Goal: Navigation & Orientation: Find specific page/section

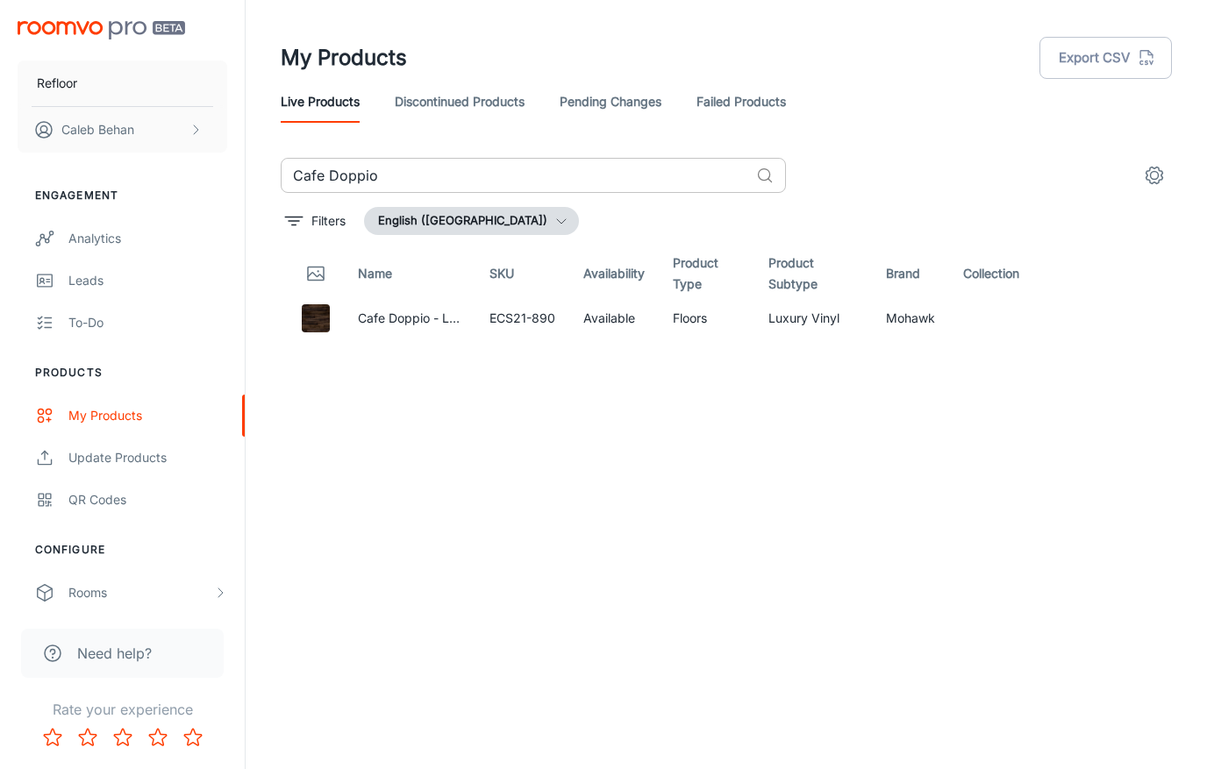
click at [382, 177] on input "Cafe Doppio" at bounding box center [515, 175] width 468 height 35
paste input "lcite"
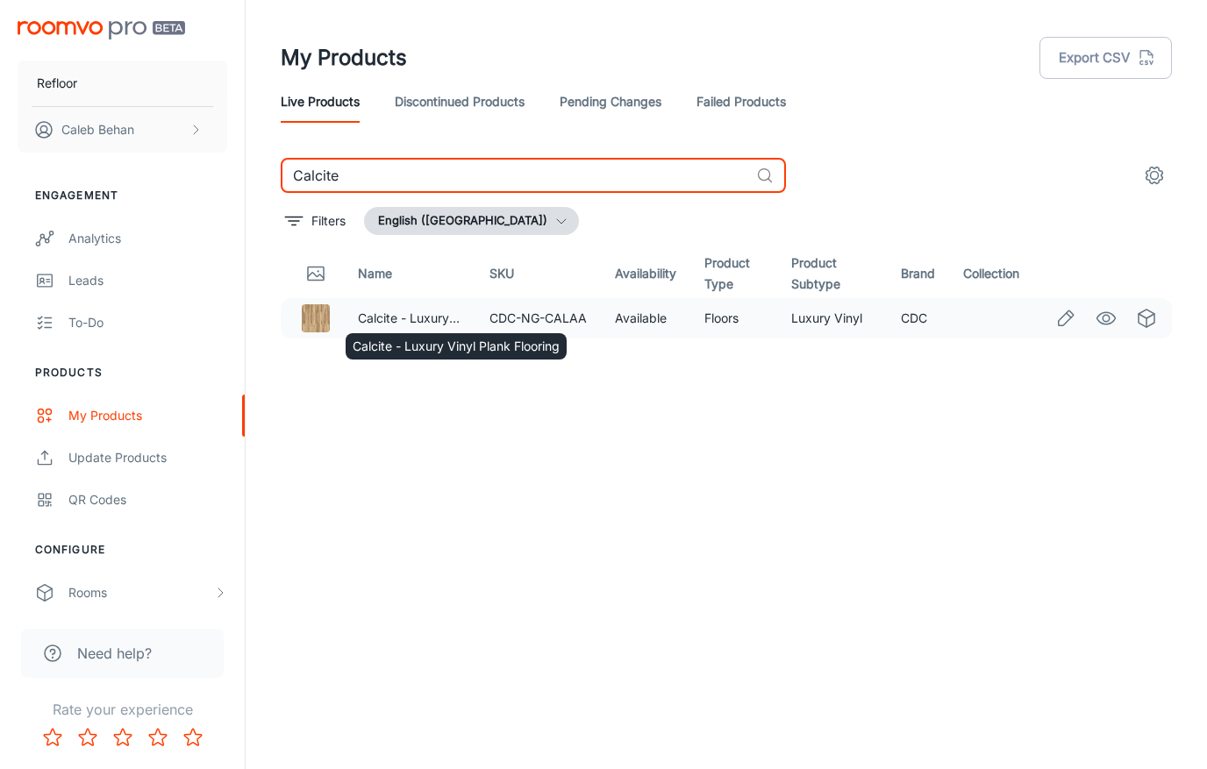
click at [431, 307] on td "Calcite - Luxury Vinyl Plank Flooring" at bounding box center [410, 318] width 132 height 40
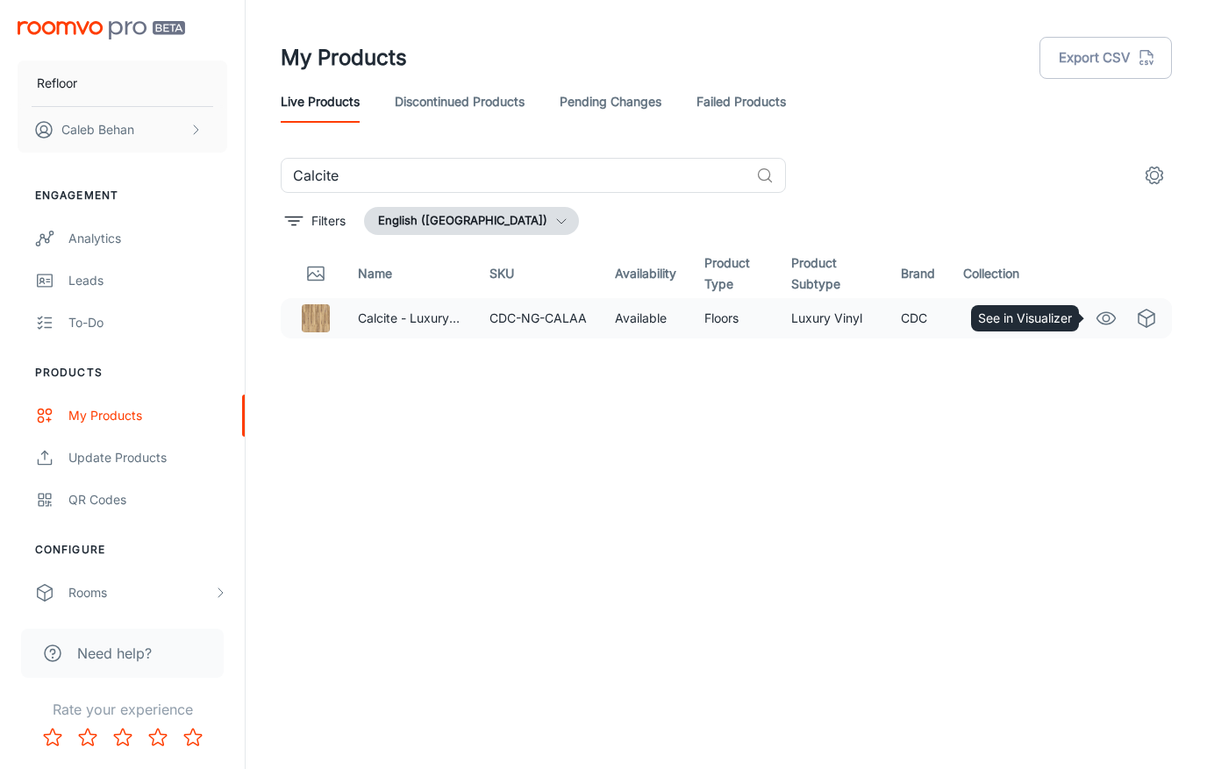
click at [1110, 324] on icon "See in Visualizer" at bounding box center [1106, 318] width 21 height 21
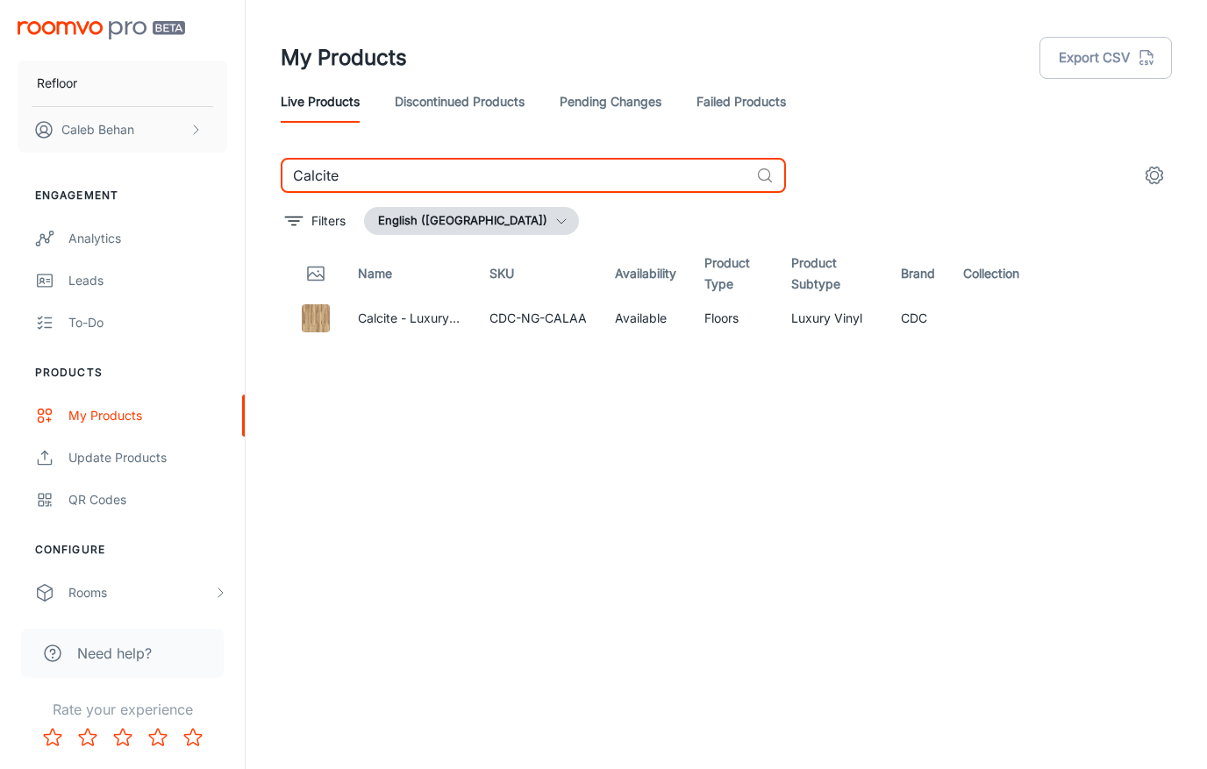
click at [393, 168] on input "Calcite" at bounding box center [515, 175] width 468 height 35
paste input "ramel"
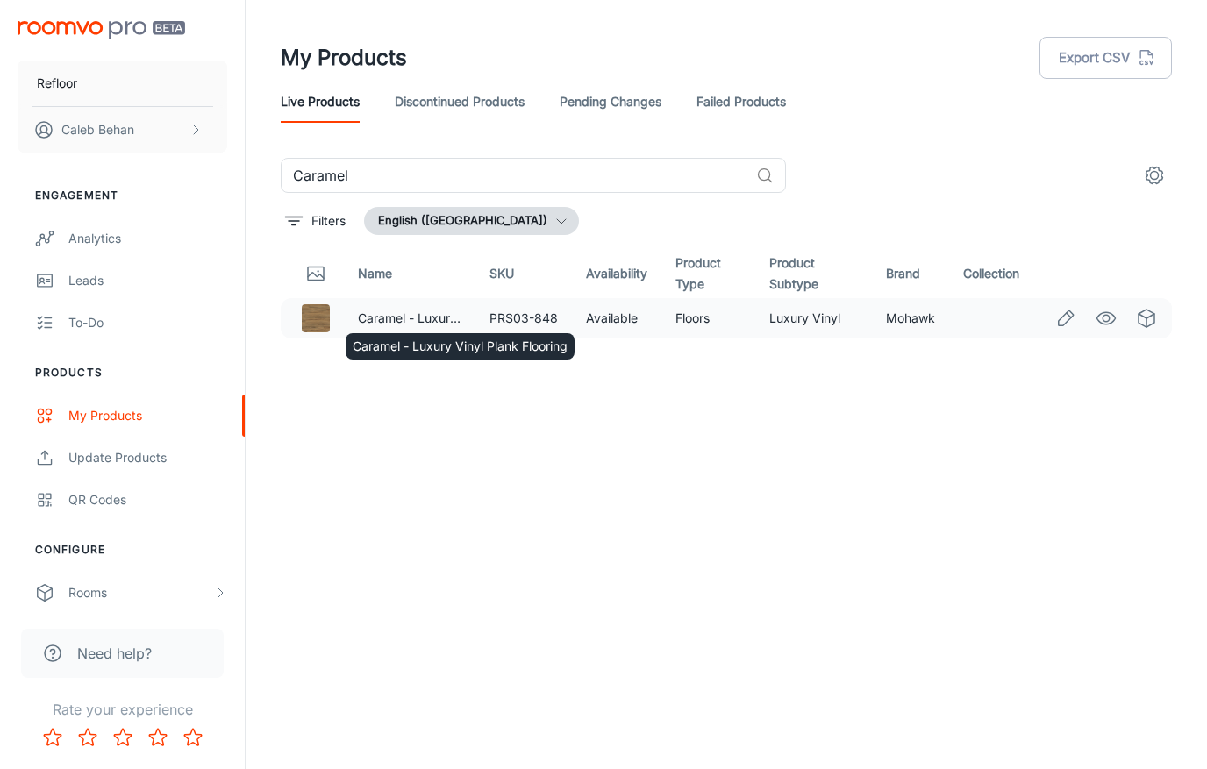
click at [392, 310] on p "Caramel - Luxury Vinyl Plank Flooring" at bounding box center [410, 318] width 104 height 19
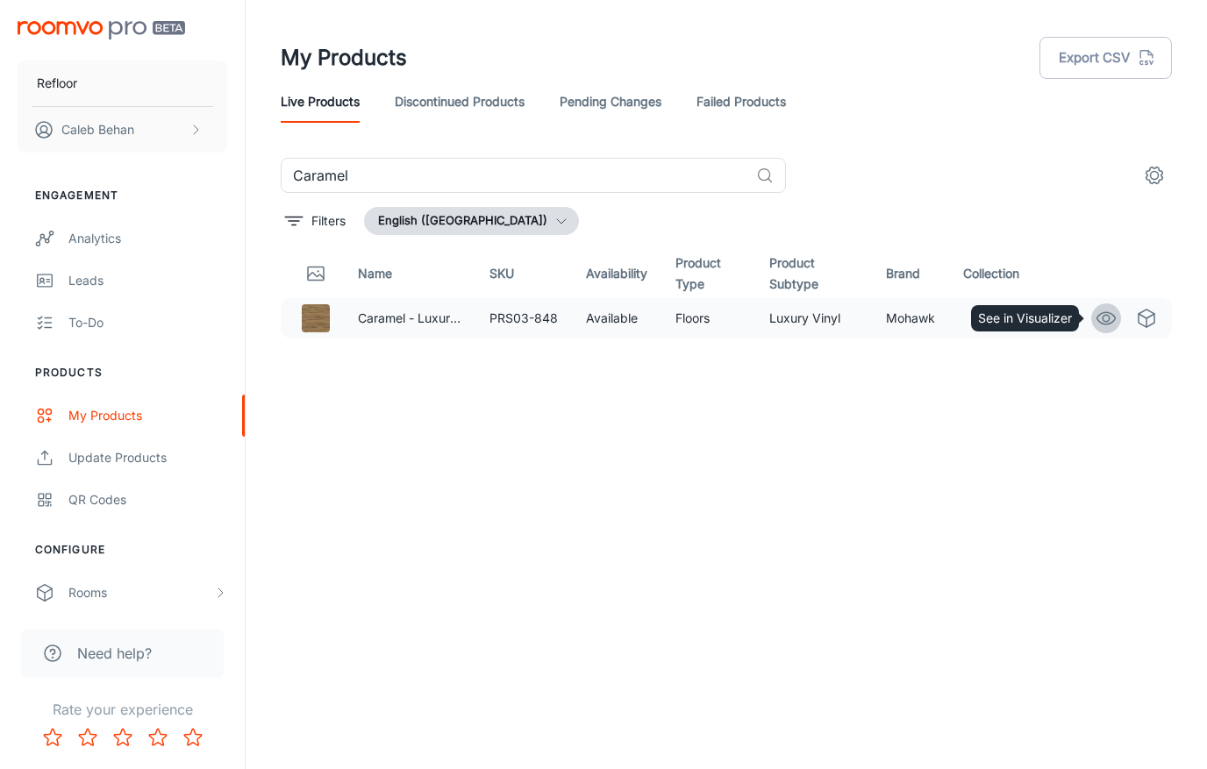
click at [1098, 318] on icon "See in Visualizer" at bounding box center [1106, 318] width 21 height 21
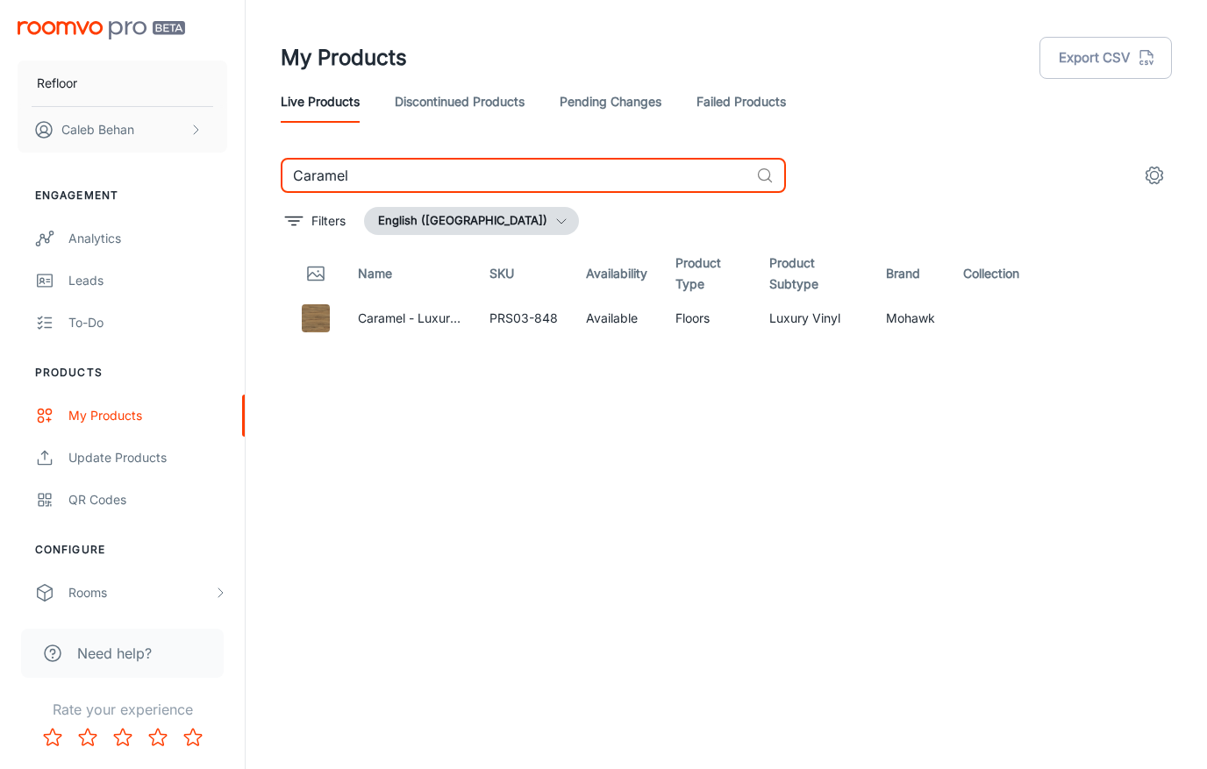
click at [378, 172] on input "Caramel" at bounding box center [515, 175] width 468 height 35
paste input "stle"
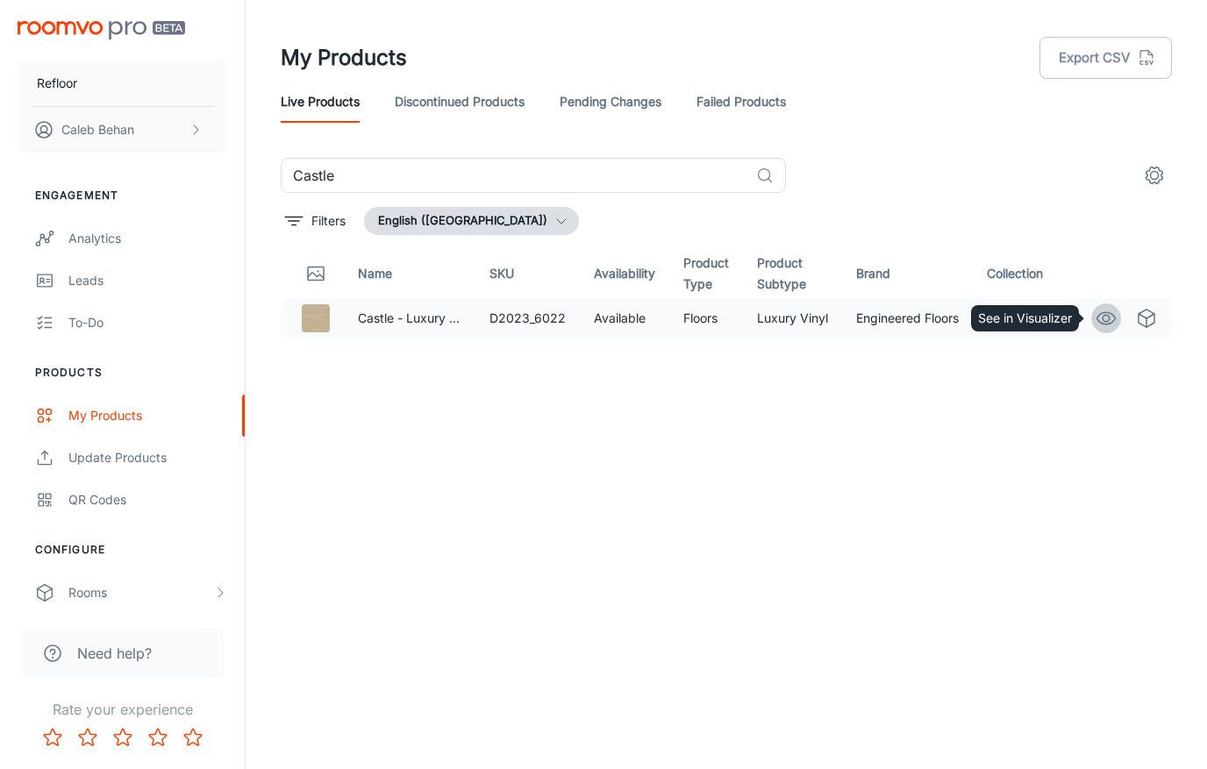
click at [1096, 316] on icon "See in Visualizer" at bounding box center [1106, 318] width 21 height 21
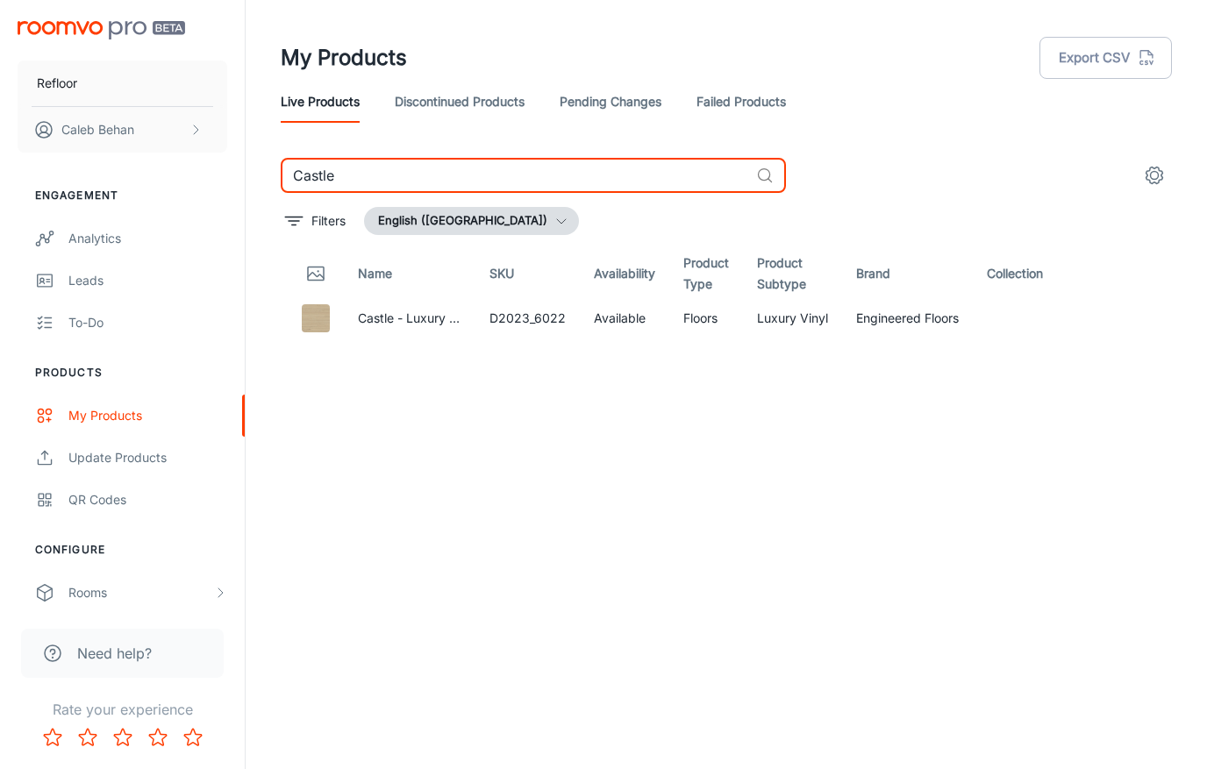
click at [407, 176] on input "Castle" at bounding box center [515, 175] width 468 height 35
paste input "[PERSON_NAME]"
click at [1104, 320] on circle "See in Visualizer" at bounding box center [1106, 318] width 7 height 7
click at [497, 166] on input "Catalina" at bounding box center [515, 175] width 468 height 35
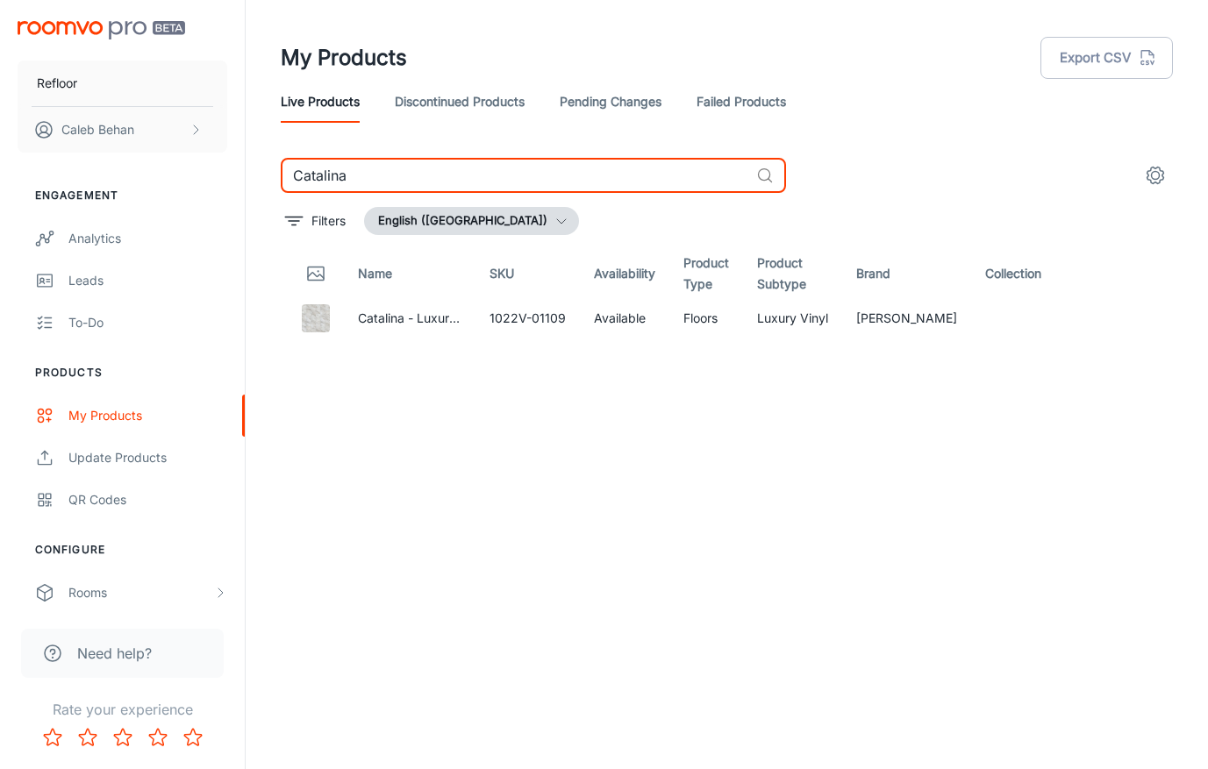
click at [497, 166] on input "Catalina" at bounding box center [515, 175] width 468 height 35
paste input "[PERSON_NAME]"
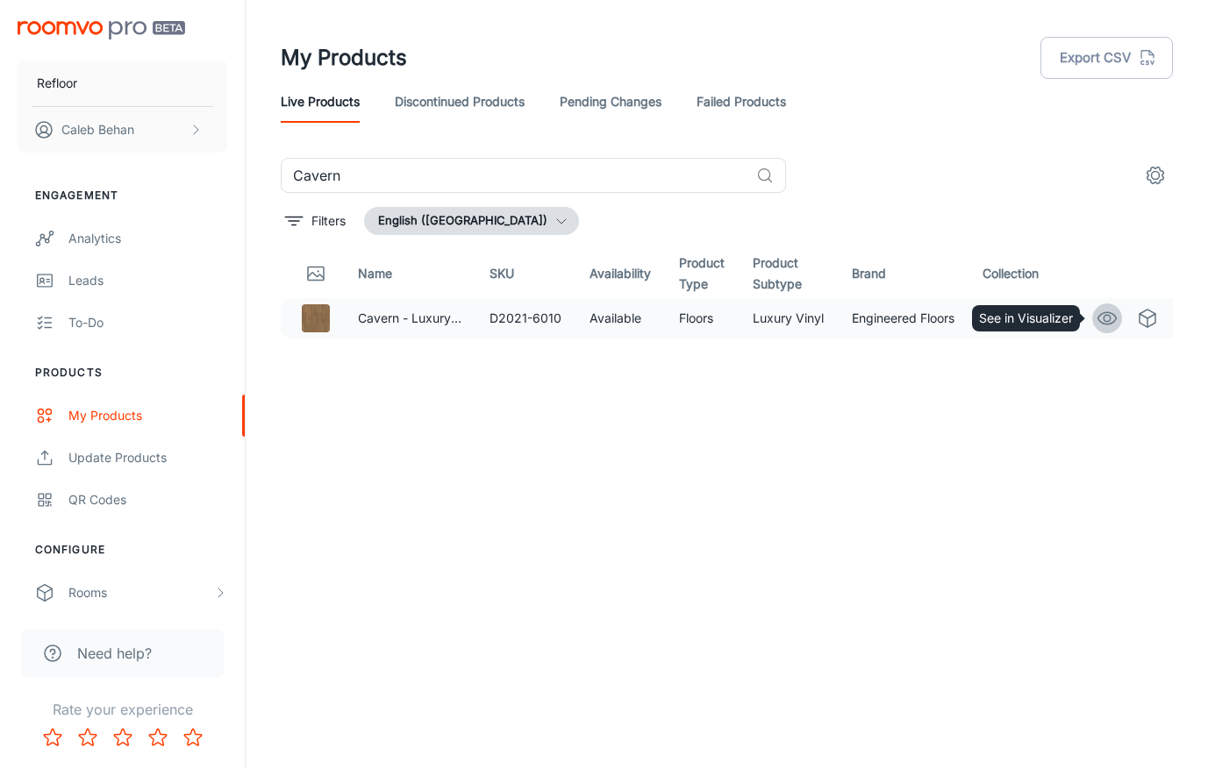
click at [1112, 318] on icon "See in Visualizer" at bounding box center [1107, 318] width 21 height 21
click at [432, 184] on input "Cavern" at bounding box center [515, 175] width 468 height 35
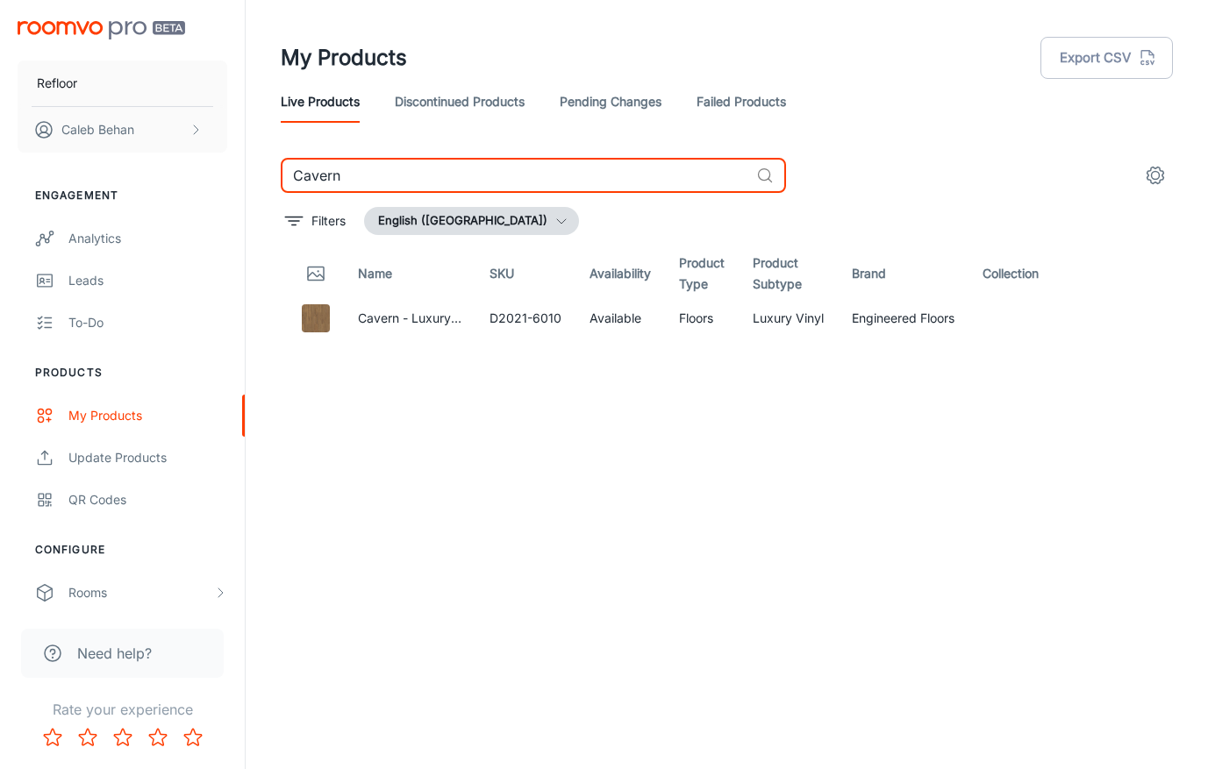
click at [432, 184] on input "Cavern" at bounding box center [515, 175] width 468 height 35
paste input "hesapeake Oak"
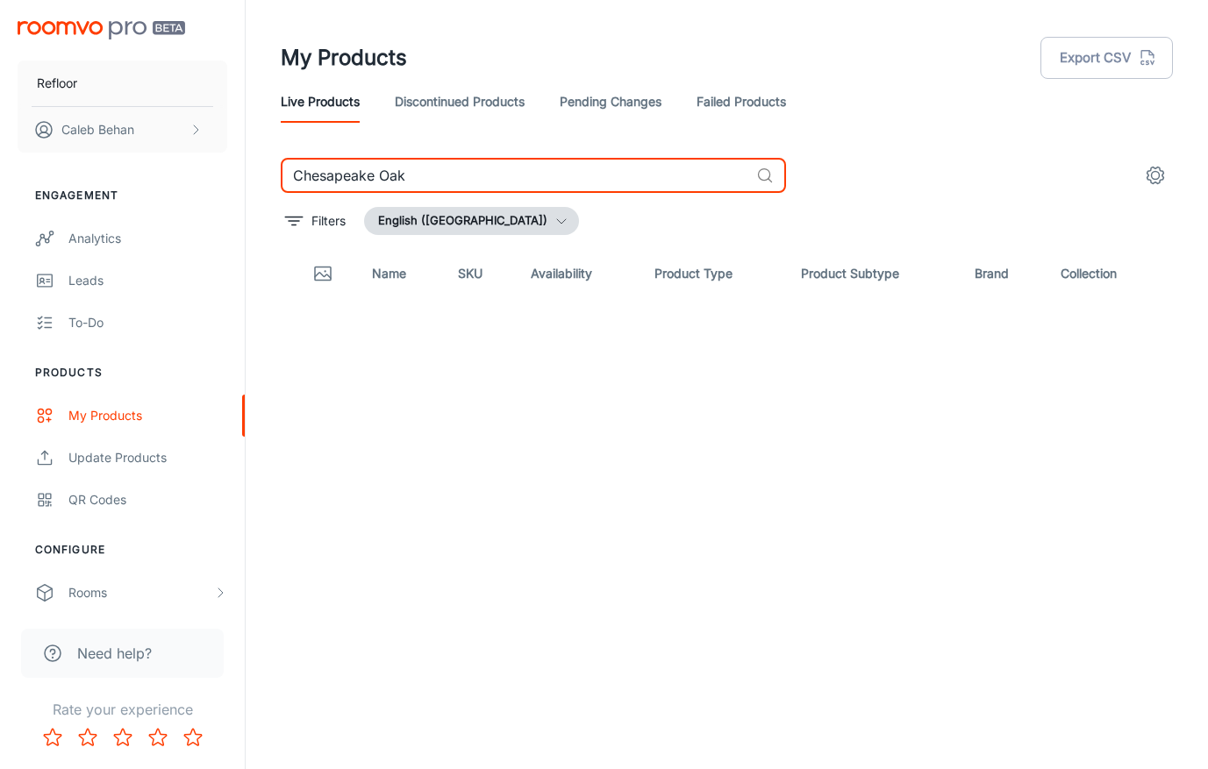
click at [494, 174] on input "Chesapeake Oak" at bounding box center [515, 175] width 468 height 35
type input "C"
type input "a"
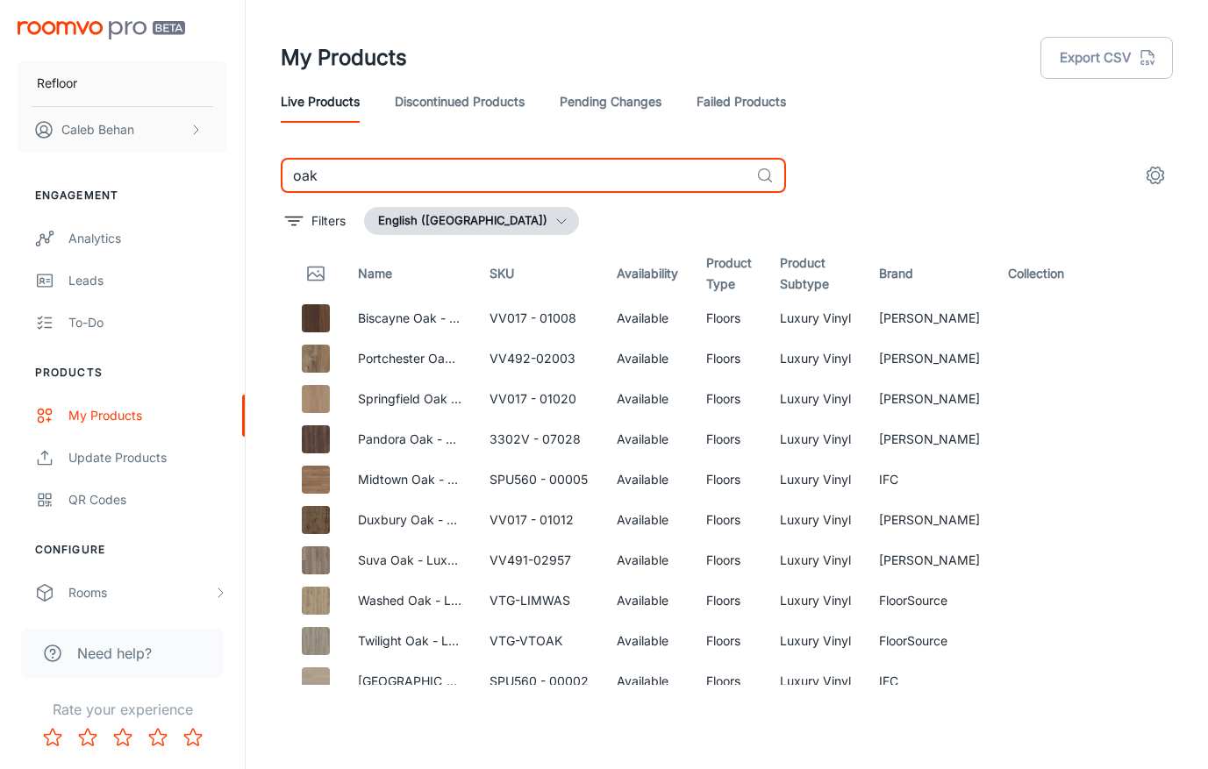
click at [388, 182] on input "oak" at bounding box center [515, 175] width 468 height 35
paste input "Clermont O"
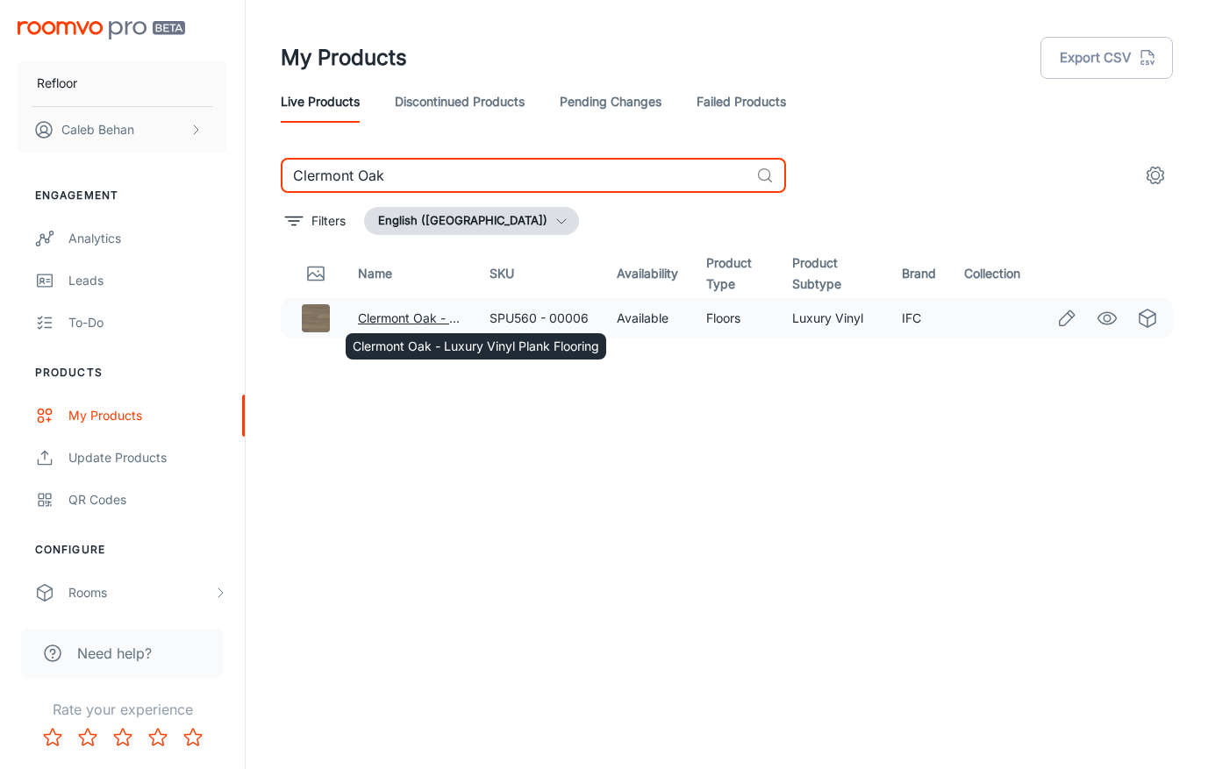
type input "Clermont Oak"
click at [385, 312] on link "Clermont Oak - Luxury Vinyl Plank Flooring" at bounding box center [481, 318] width 247 height 15
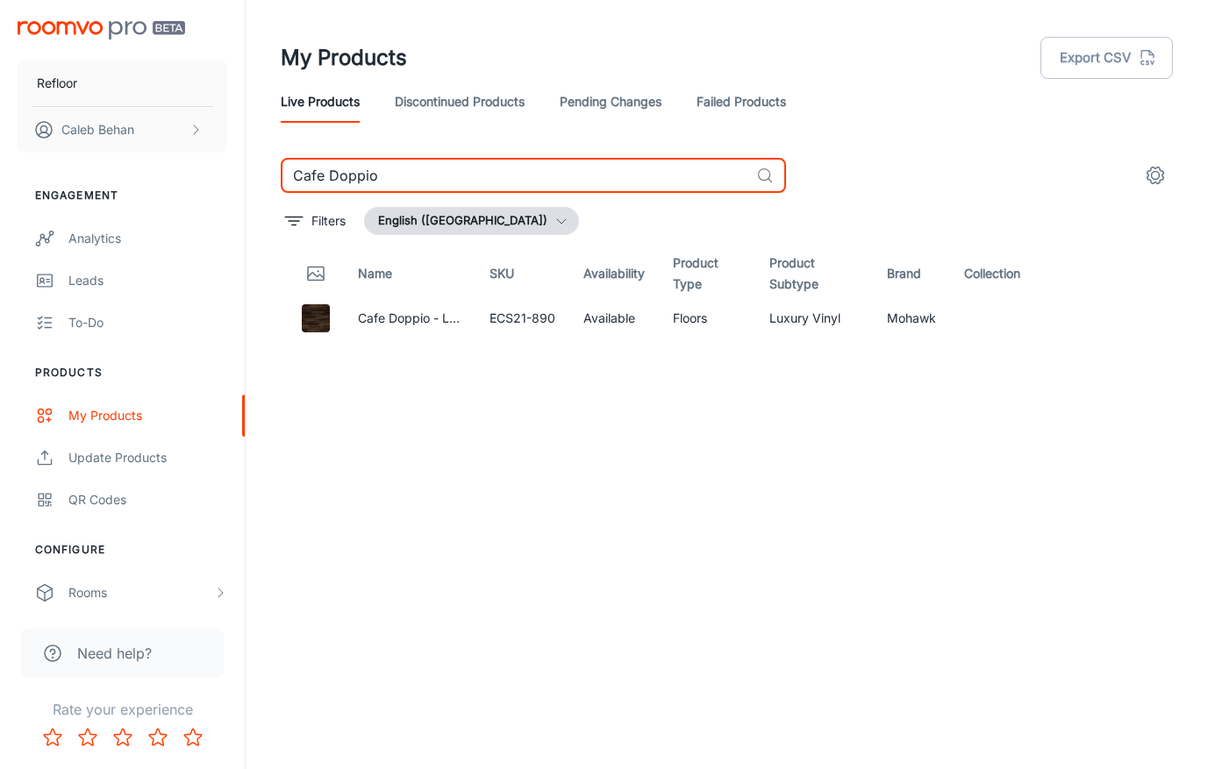
click at [722, 162] on input "Cafe Doppio" at bounding box center [515, 175] width 468 height 35
paste input "lermont Oak"
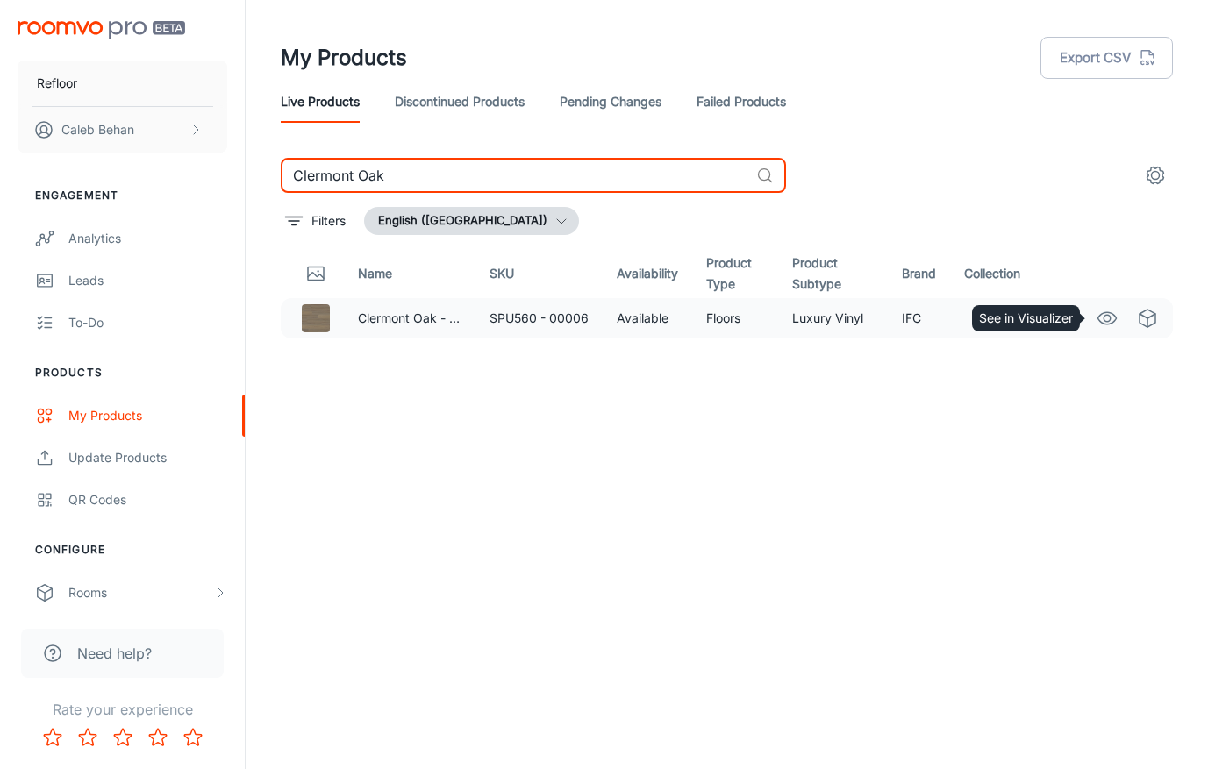
click at [1115, 318] on icon "See in Visualizer" at bounding box center [1107, 318] width 18 height 12
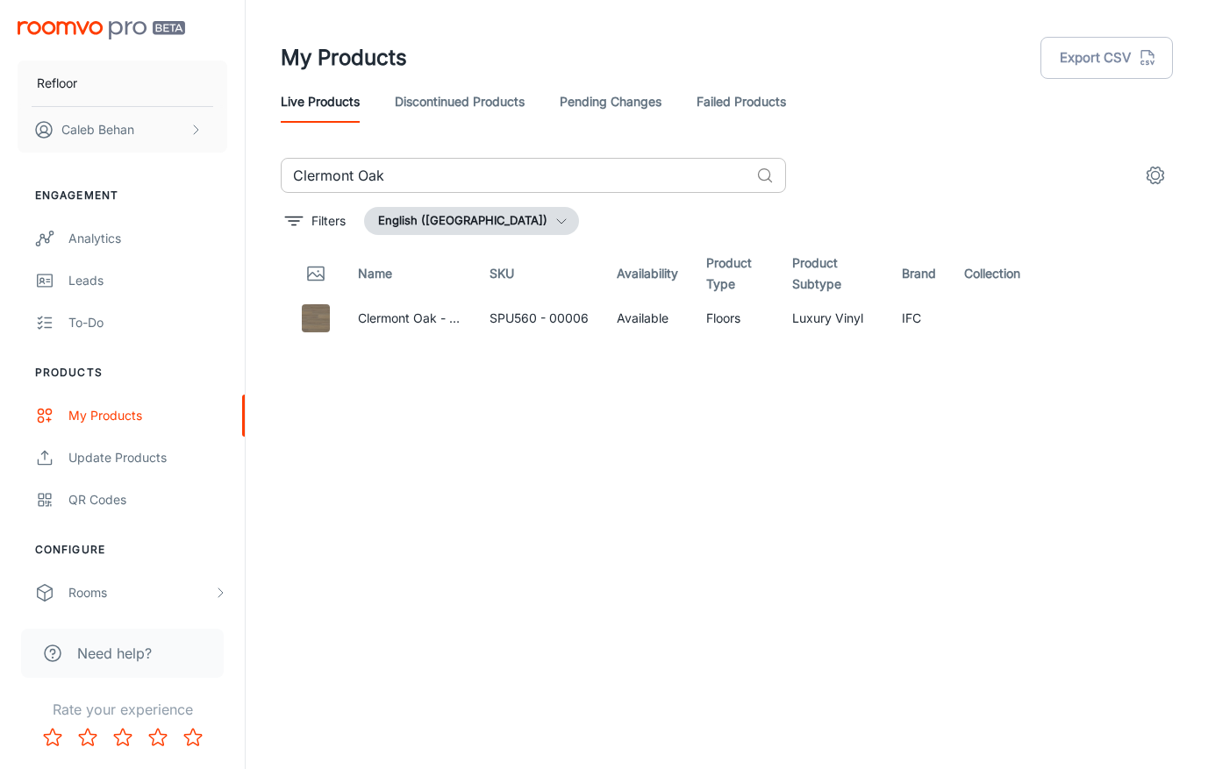
click at [476, 176] on input "Clermont Oak" at bounding box center [515, 175] width 468 height 35
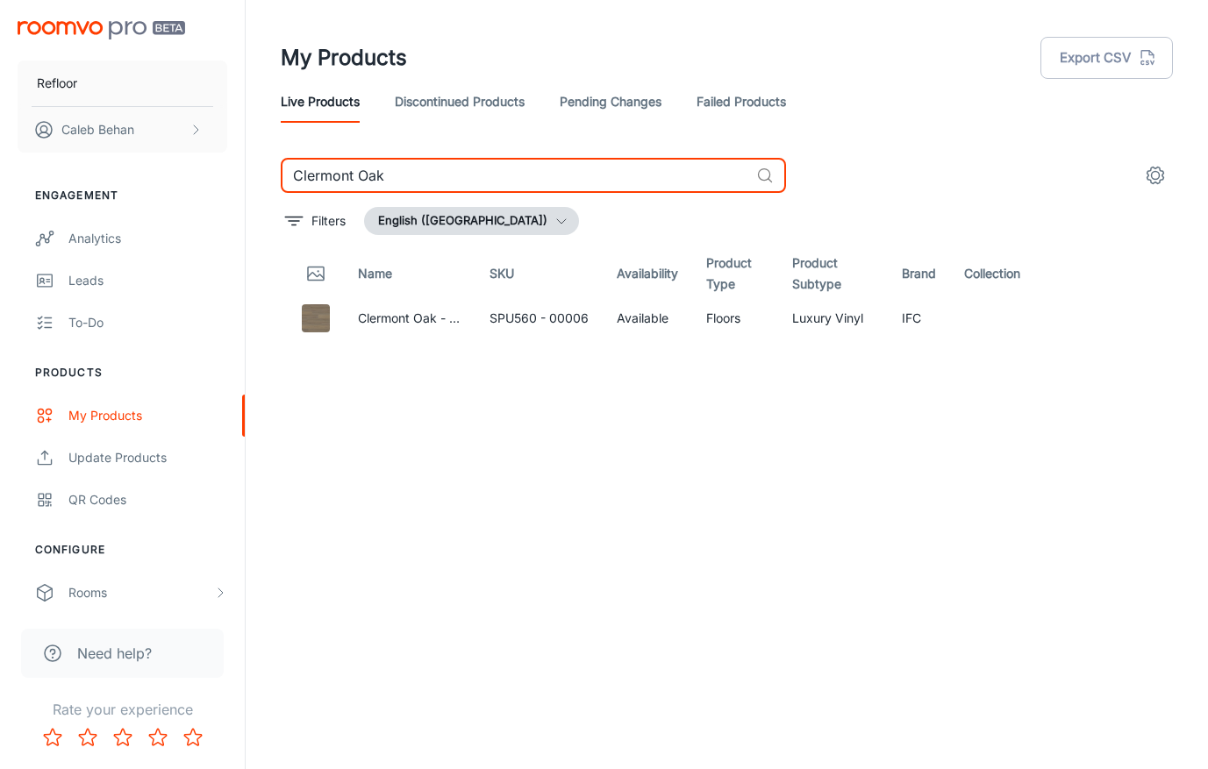
click at [476, 176] on input "Clermont Oak" at bounding box center [515, 175] width 468 height 35
paste input "opano"
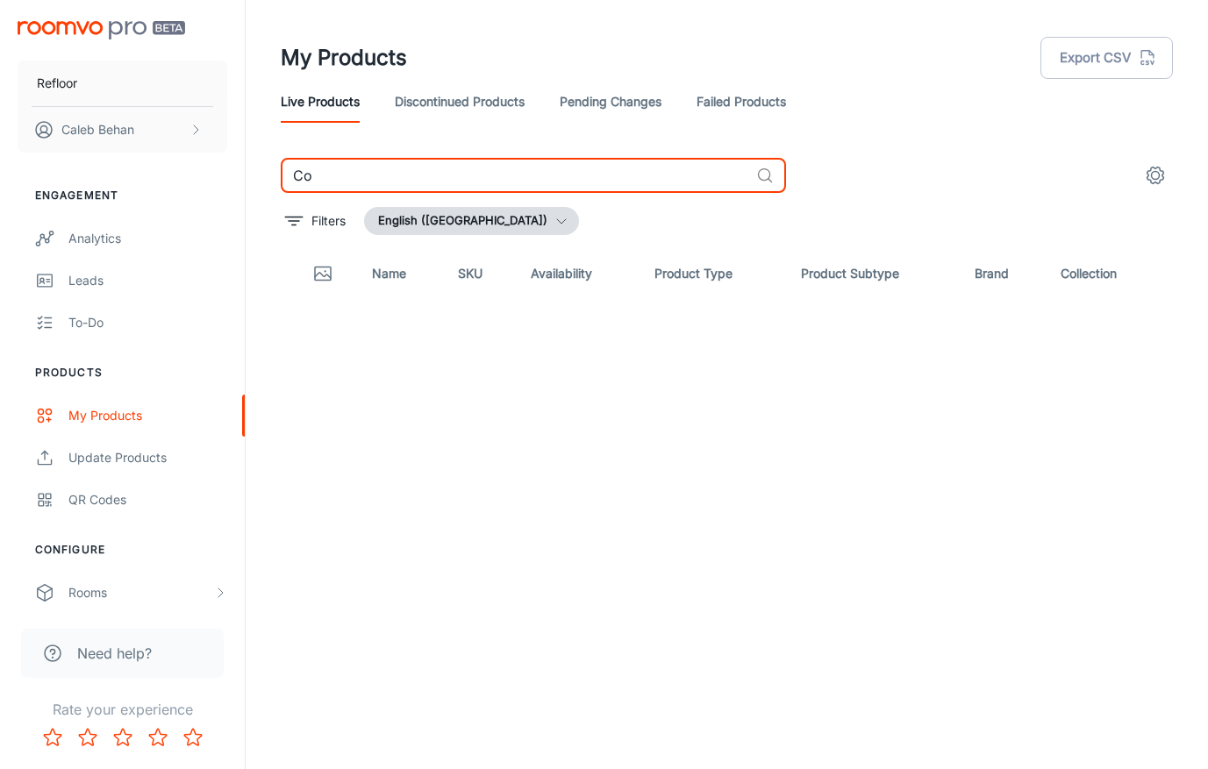
type input "C"
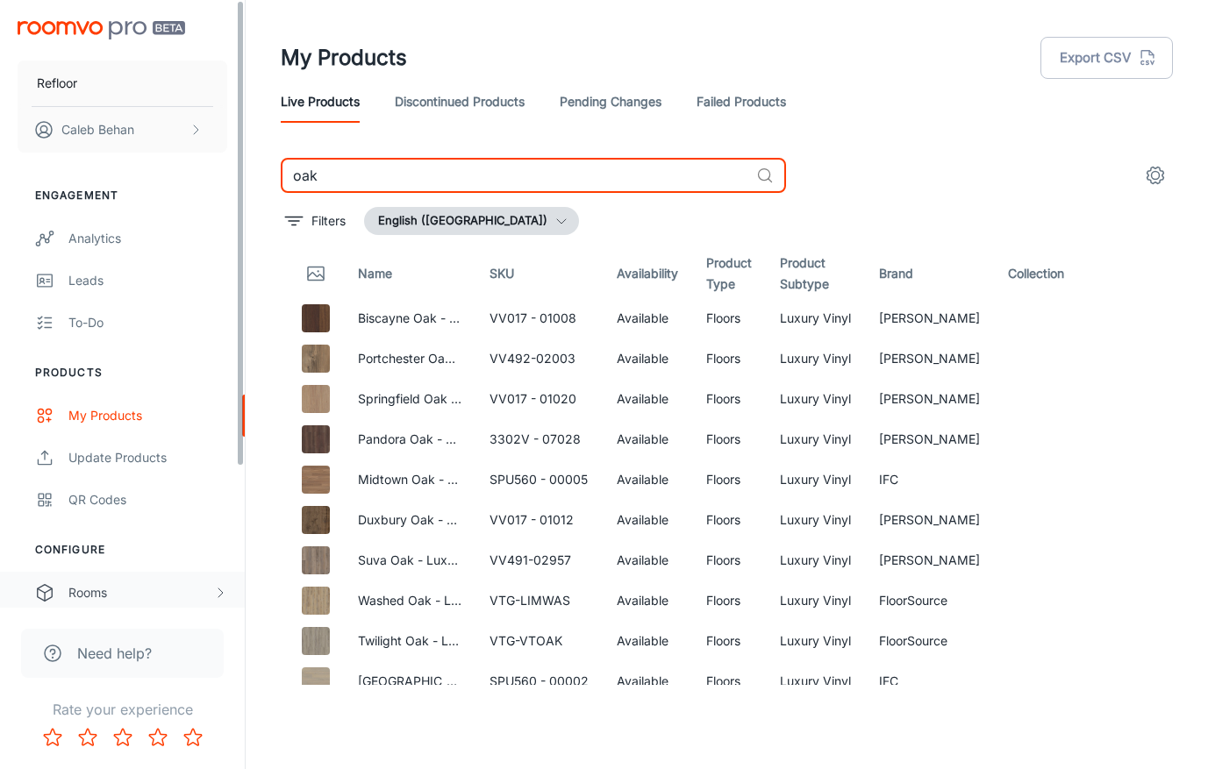
type input "oak"
